Goal: Navigation & Orientation: Find specific page/section

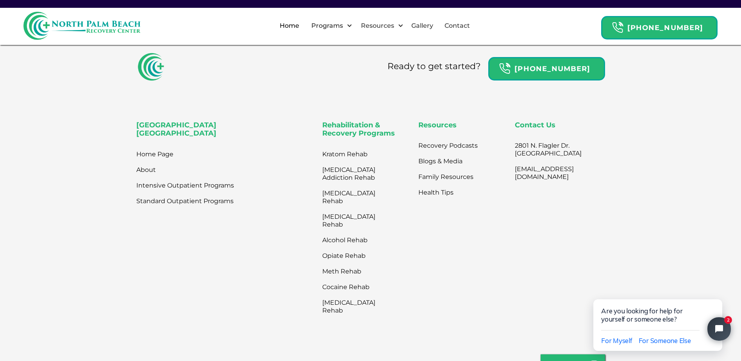
scroll to position [2619, 0]
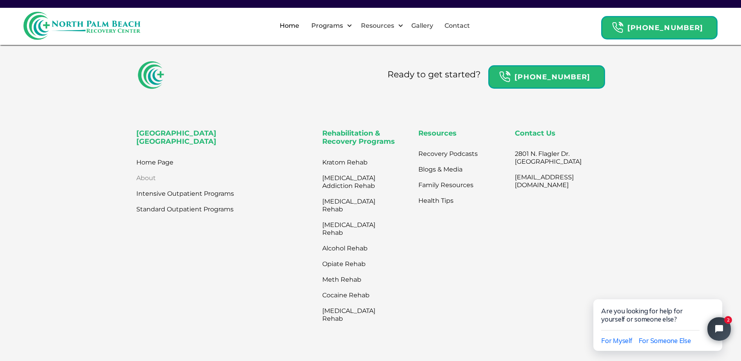
click at [152, 170] on link "About" at bounding box center [146, 178] width 20 height 16
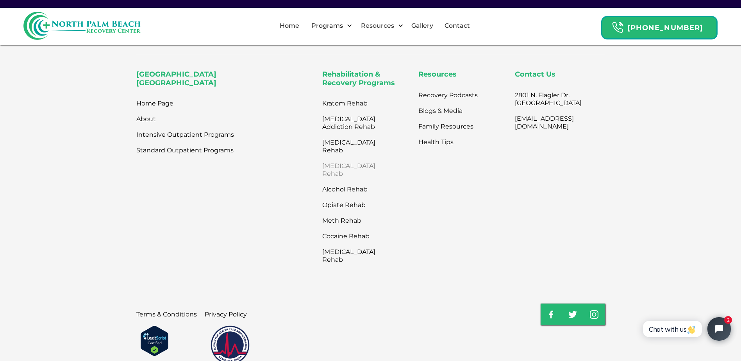
scroll to position [1796, 0]
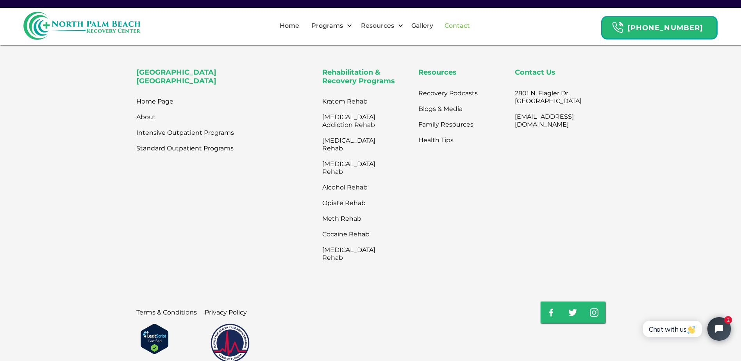
click at [464, 24] on link "Contact" at bounding box center [457, 25] width 35 height 25
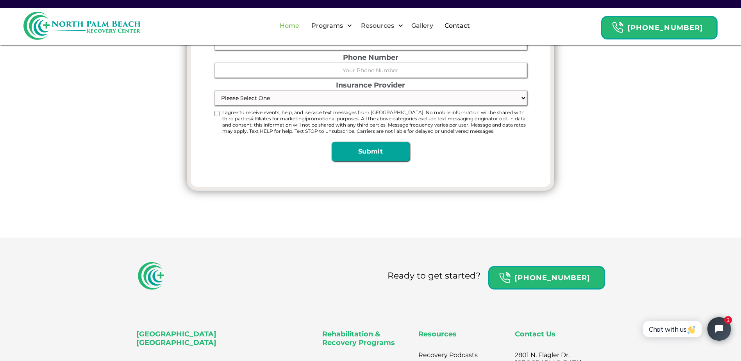
scroll to position [213, 0]
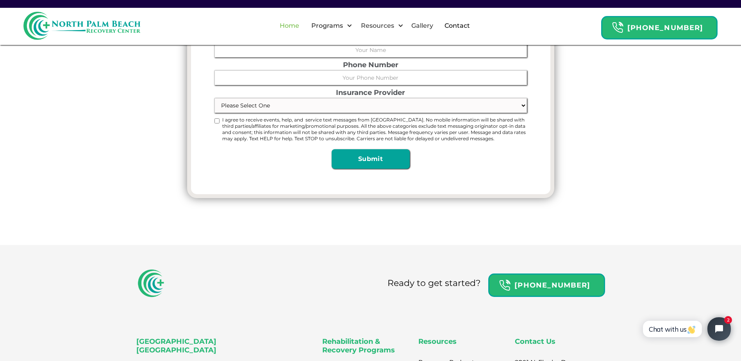
click at [299, 31] on link "Home" at bounding box center [289, 25] width 29 height 25
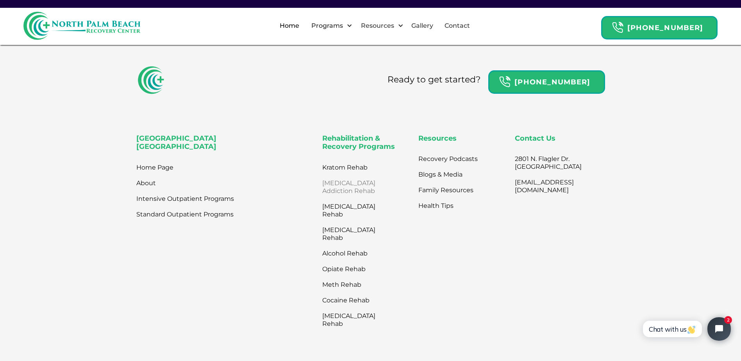
scroll to position [2616, 0]
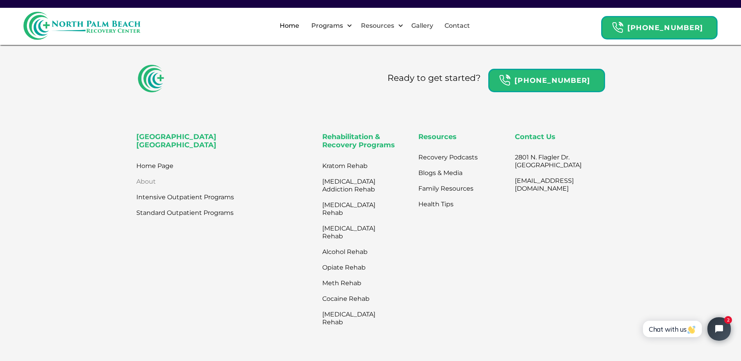
click at [154, 174] on link "About" at bounding box center [146, 182] width 20 height 16
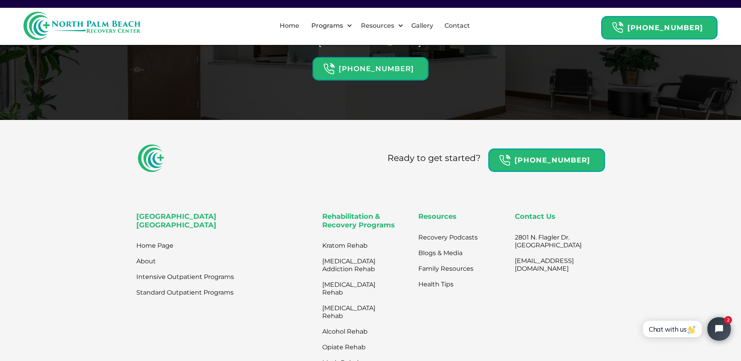
scroll to position [1718, 0]
